Goal: Information Seeking & Learning: Learn about a topic

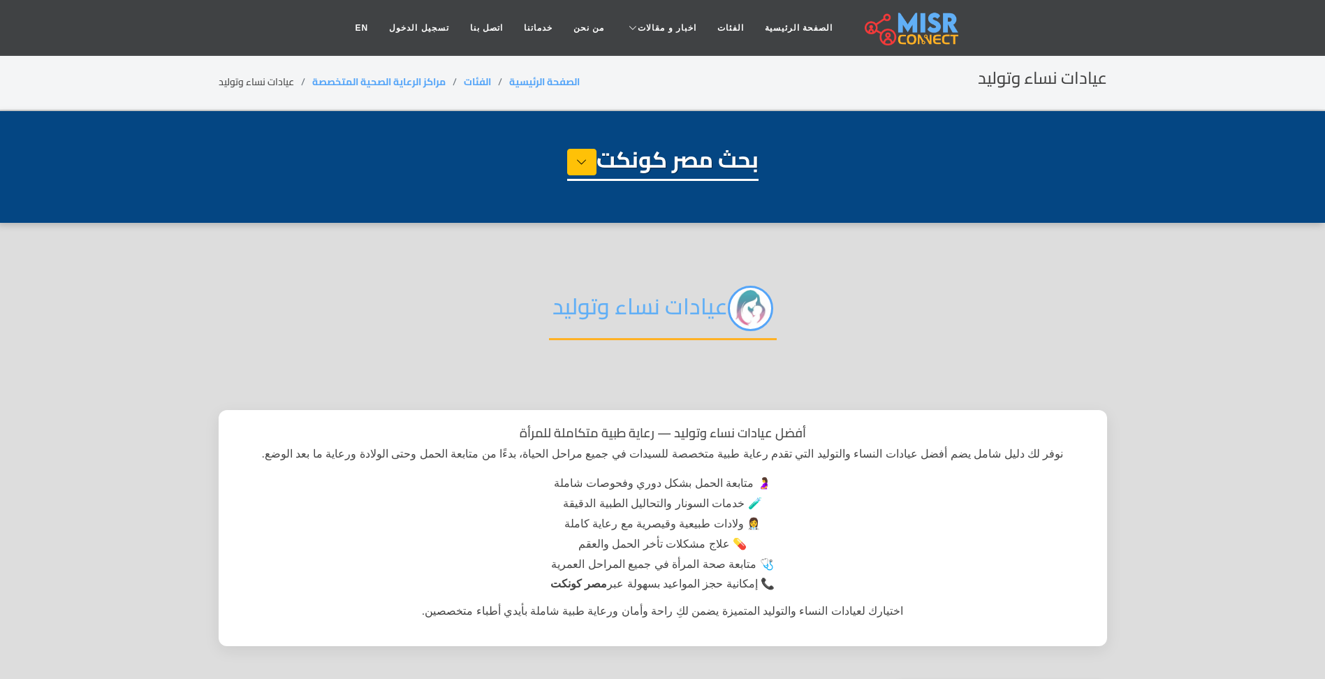
select select "**********"
drag, startPoint x: 559, startPoint y: 303, endPoint x: 720, endPoint y: 299, distance: 161.4
click at [720, 299] on h2 "عيادات نساء وتوليد" at bounding box center [663, 313] width 228 height 54
drag, startPoint x: 720, startPoint y: 299, endPoint x: 873, endPoint y: 374, distance: 170.0
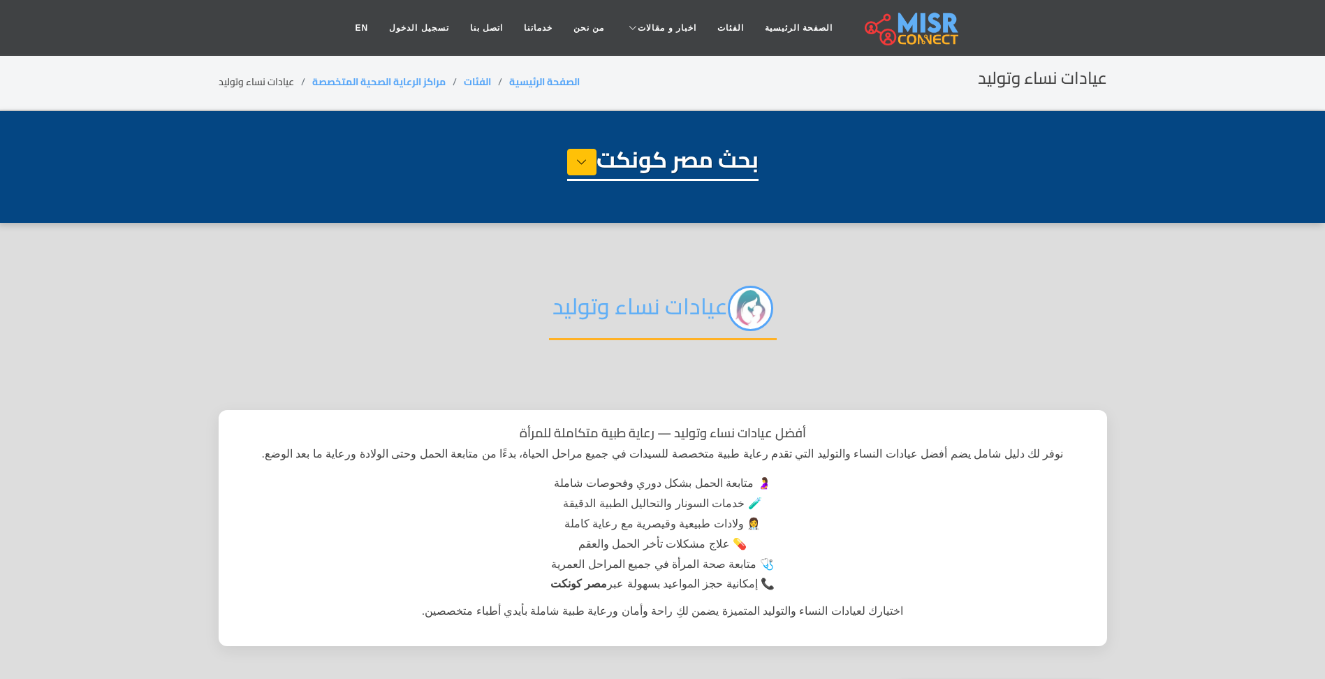
click at [873, 374] on div "عيادات نساء وتوليد" at bounding box center [663, 320] width 889 height 110
click at [761, 302] on img at bounding box center [750, 308] width 45 height 45
click at [754, 305] on img at bounding box center [750, 308] width 45 height 45
click at [753, 310] on img at bounding box center [750, 308] width 45 height 45
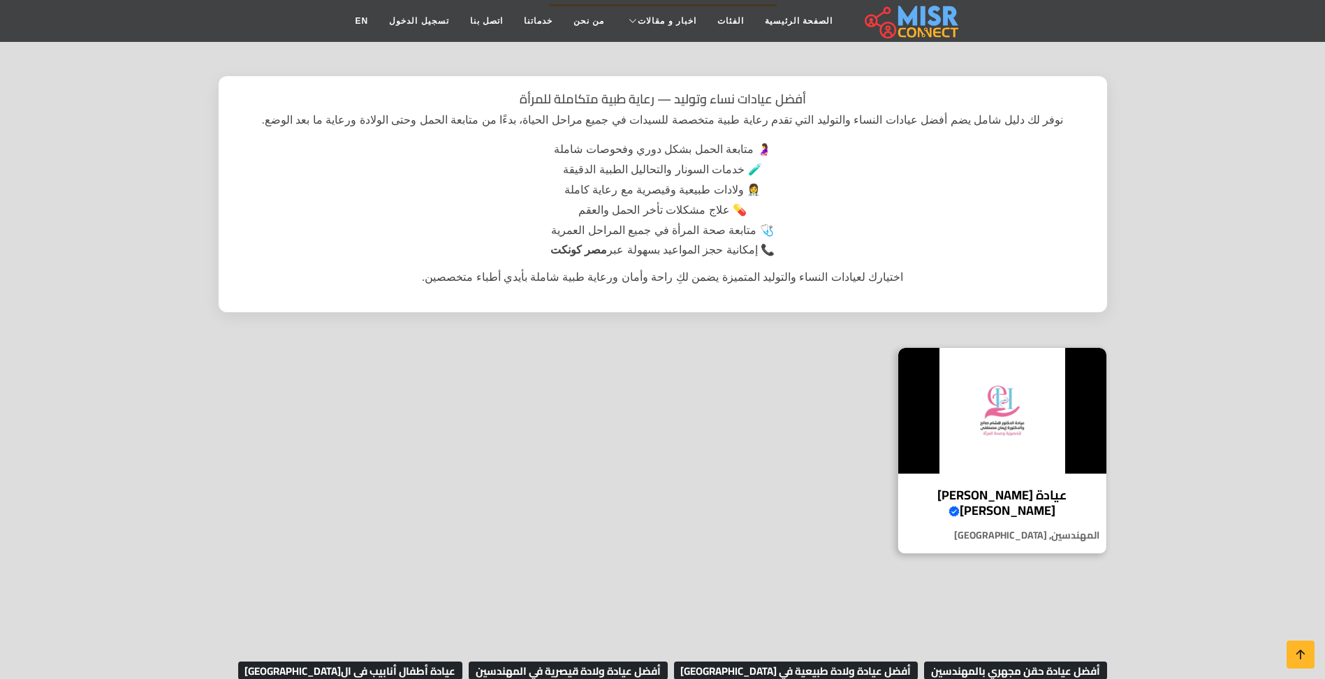
scroll to position [606, 0]
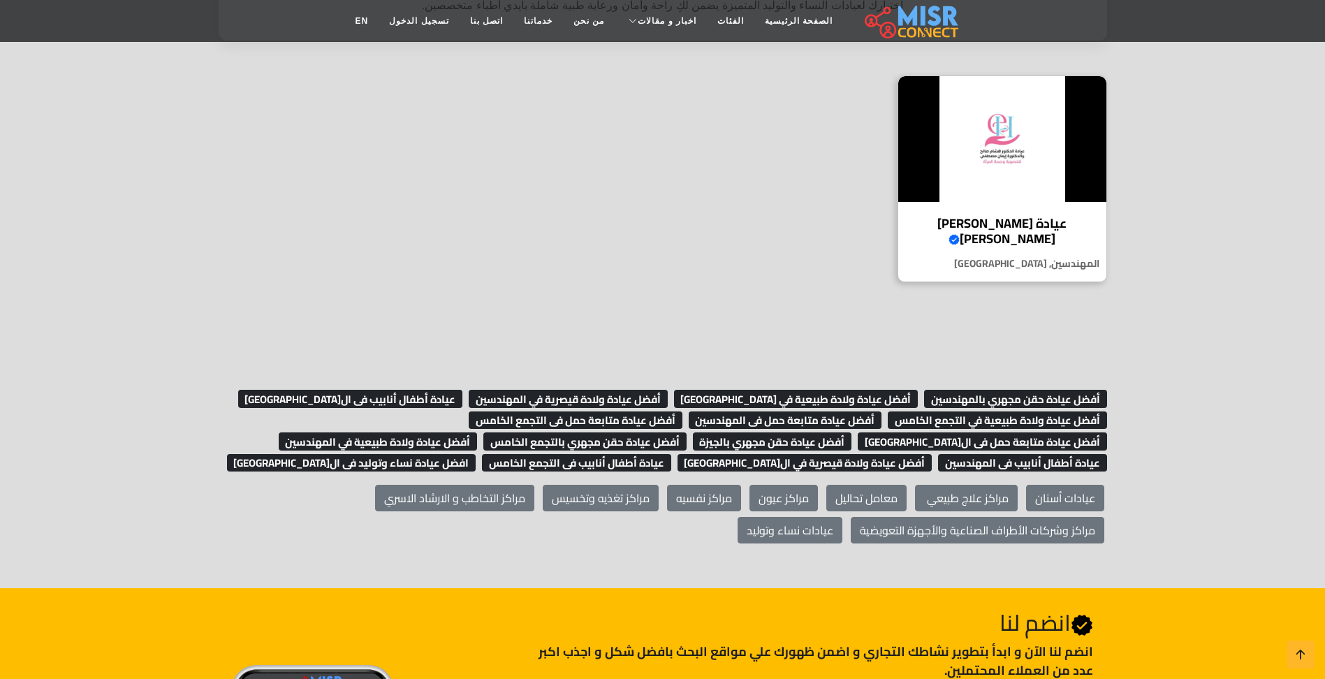
click at [425, 398] on span "عيادة أطفال أنابيب فى الجيزة" at bounding box center [350, 399] width 225 height 18
click at [807, 417] on span "أفضل عيادة متابعة حمل فى المهندسين" at bounding box center [786, 420] width 194 height 18
click at [476, 460] on span "افضل عيادة نساء وتوليد فى القاهرة" at bounding box center [351, 463] width 249 height 18
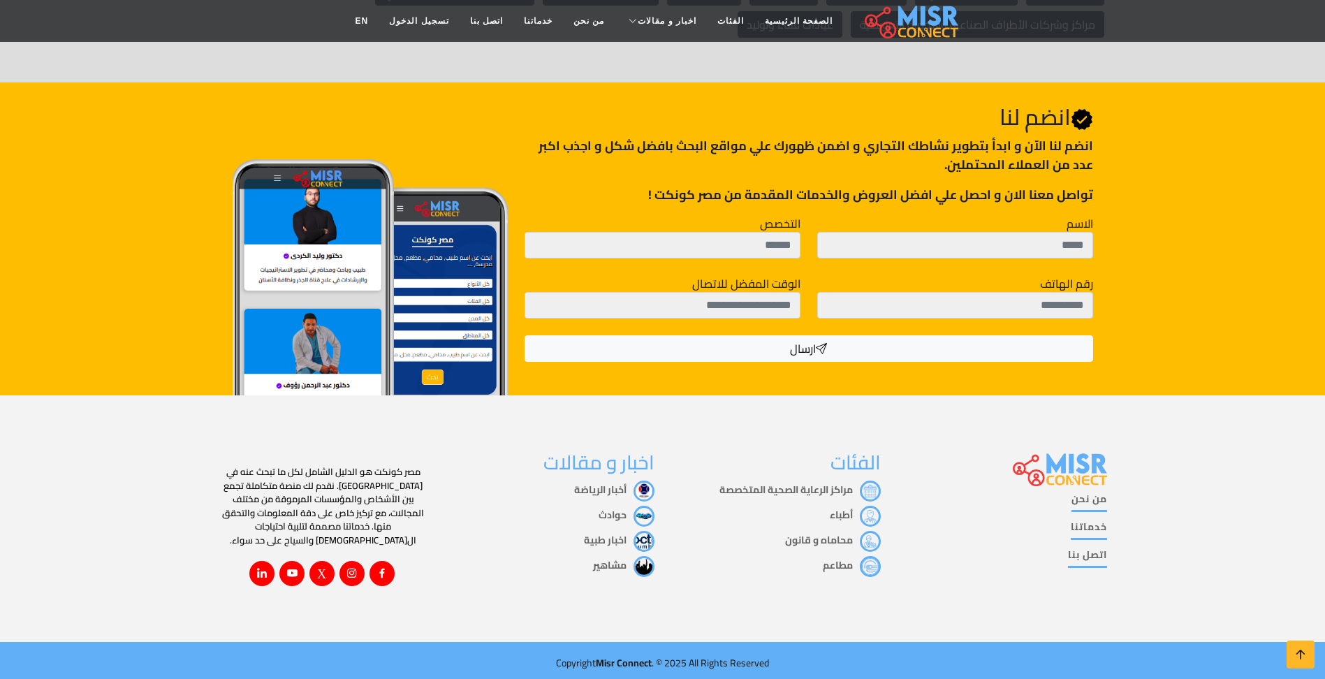
scroll to position [506, 0]
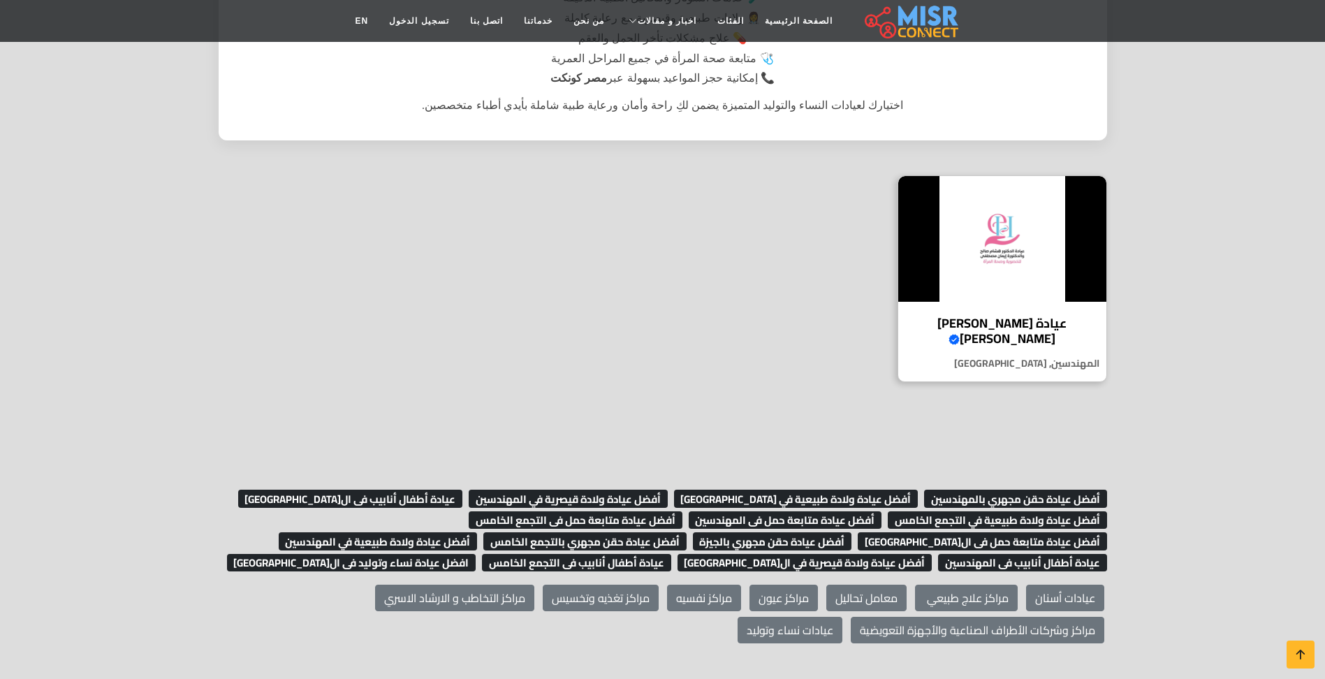
click at [1013, 525] on span "أفضل عيادة ولادة طبيعية في التجمع الخامس" at bounding box center [997, 520] width 219 height 18
click at [858, 532] on span "أفضل عيادة متابعة حمل فى القاهرة" at bounding box center [982, 541] width 249 height 18
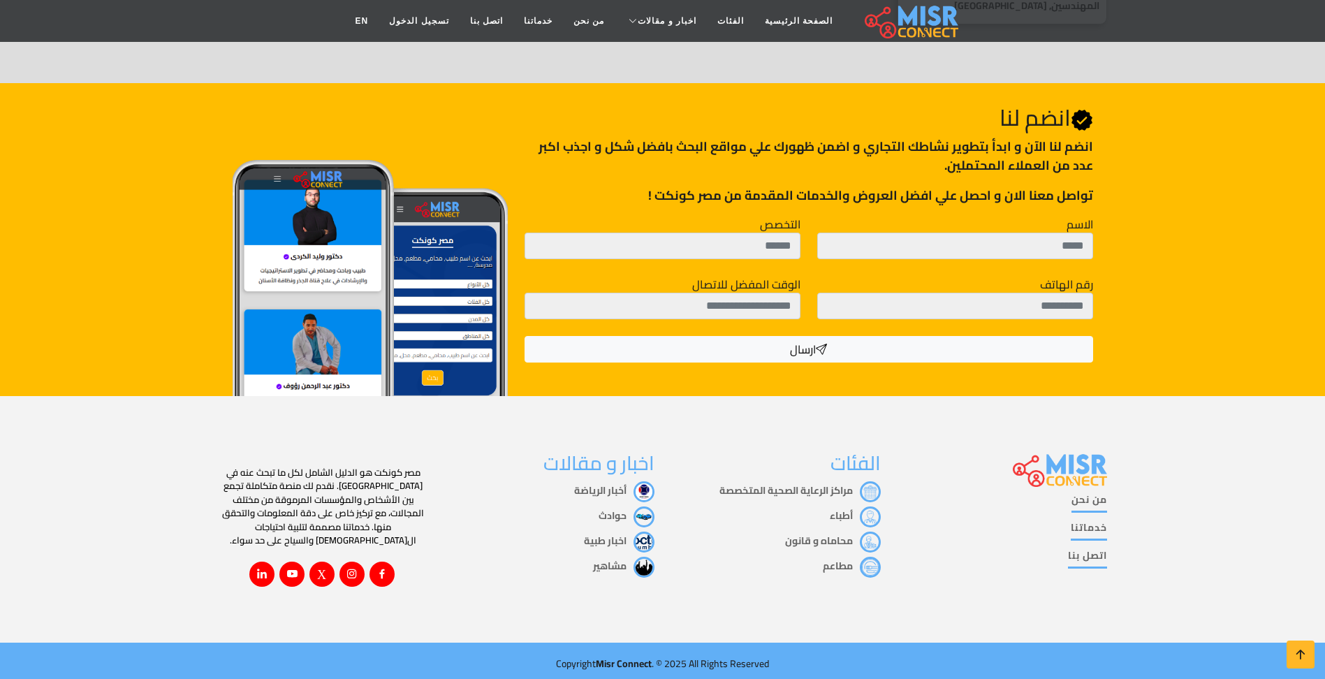
scroll to position [714, 0]
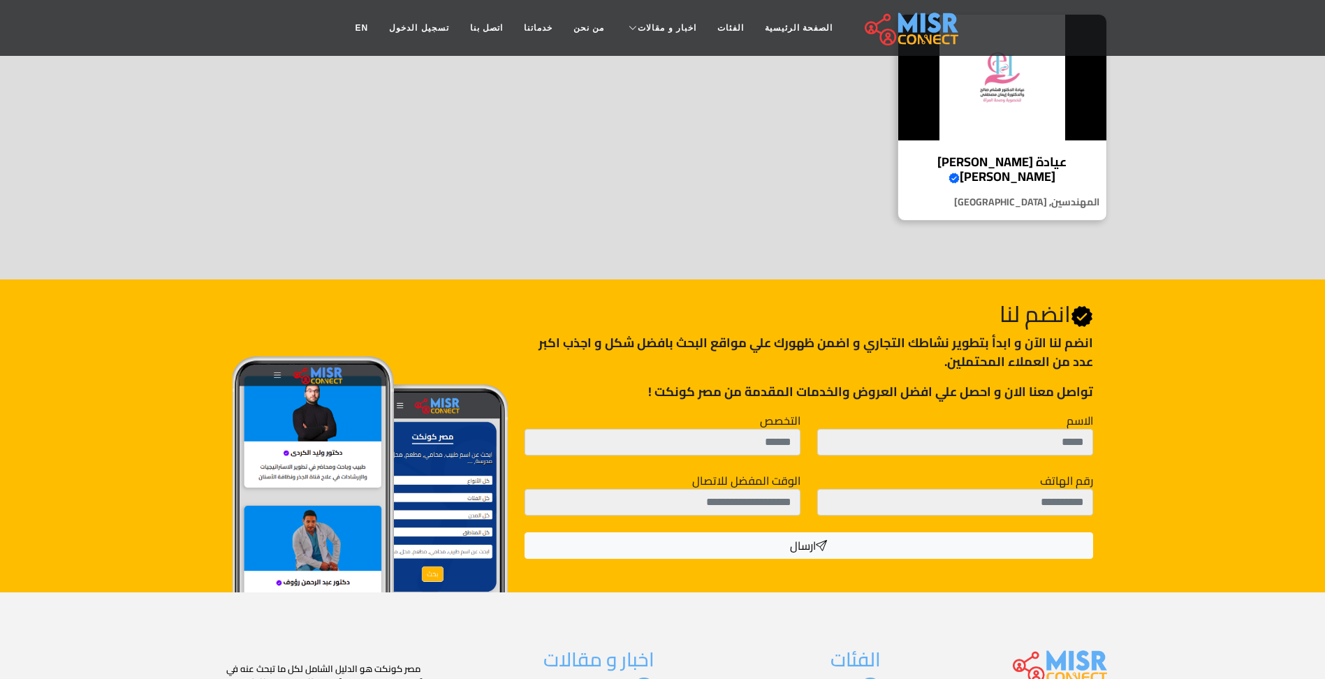
scroll to position [606, 0]
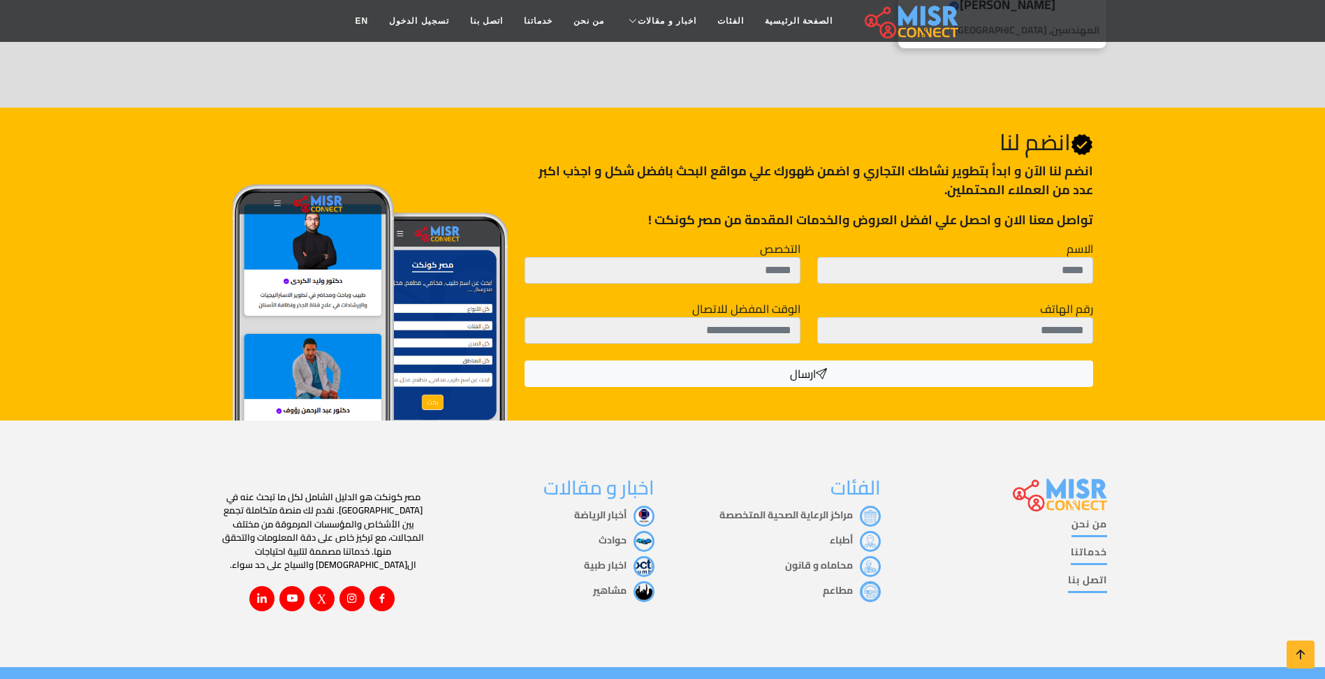
scroll to position [714, 0]
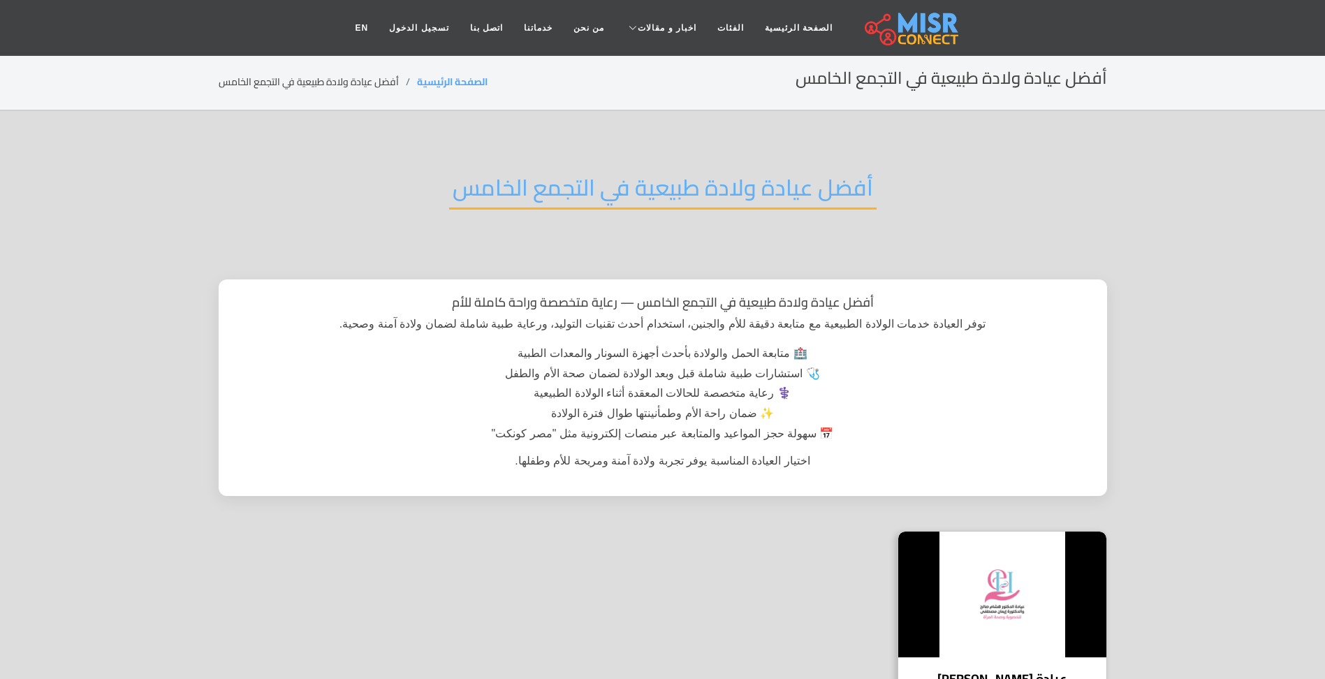
scroll to position [302, 0]
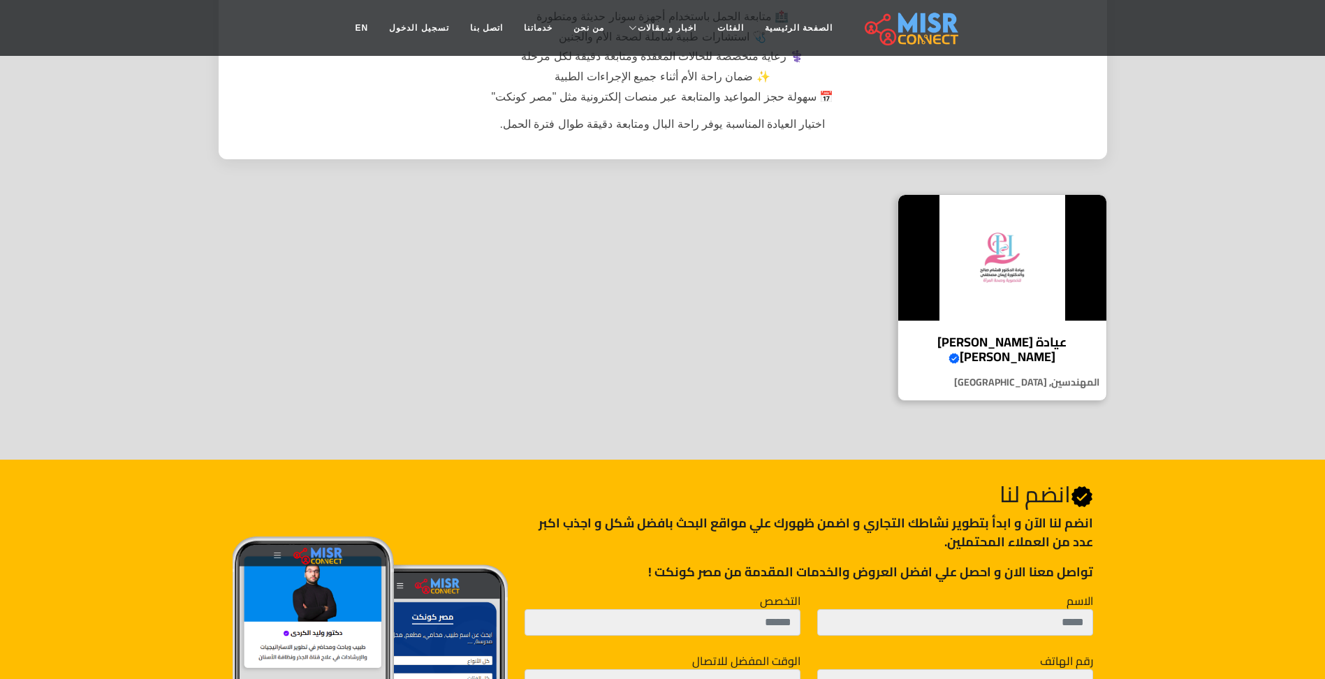
scroll to position [606, 0]
